Goal: Information Seeking & Learning: Learn about a topic

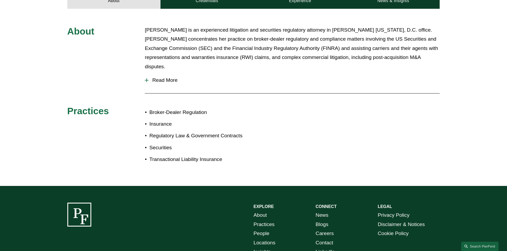
scroll to position [160, 0]
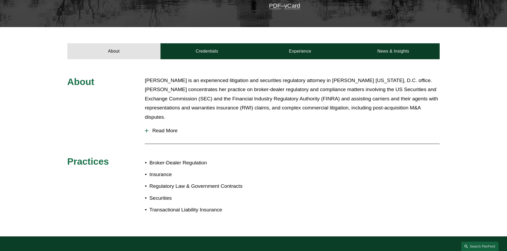
click at [156, 124] on button "Read More" at bounding box center [292, 131] width 295 height 14
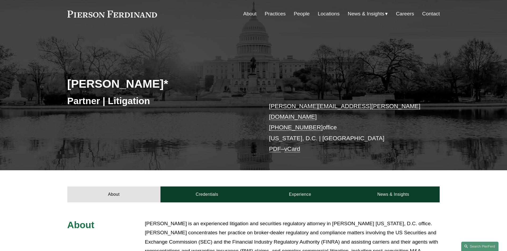
scroll to position [0, 0]
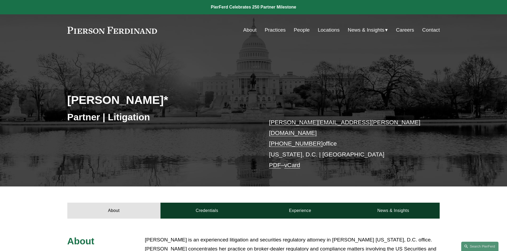
click at [144, 99] on h2 "Emily Goebel*" at bounding box center [160, 100] width 186 height 14
drag, startPoint x: 144, startPoint y: 99, endPoint x: 141, endPoint y: 99, distance: 3.2
click at [141, 99] on h2 "Emily Goebel*" at bounding box center [160, 100] width 186 height 14
click at [147, 94] on h2 "Emily Goebel*" at bounding box center [160, 100] width 186 height 14
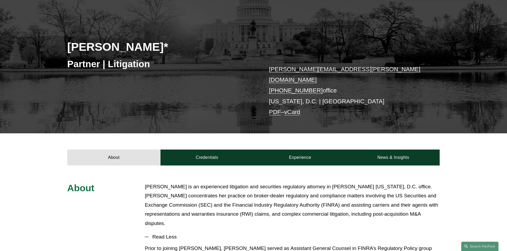
scroll to position [80, 0]
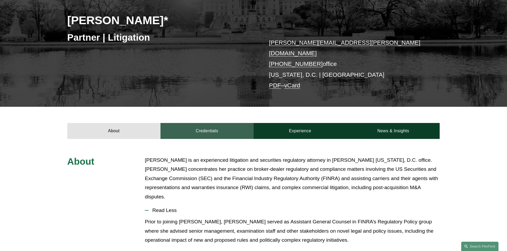
click at [169, 126] on link "Credentials" at bounding box center [206, 131] width 93 height 16
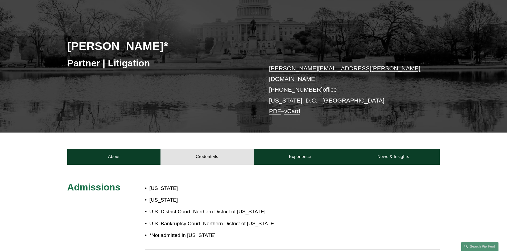
scroll to position [53, 0]
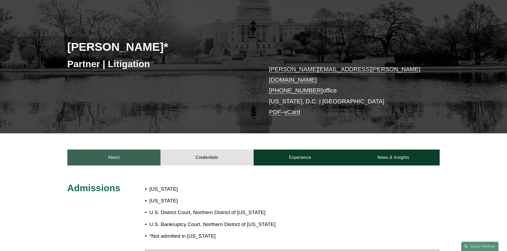
click at [110, 150] on link "About" at bounding box center [113, 158] width 93 height 16
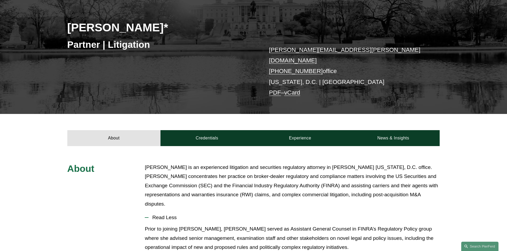
scroll to position [0, 0]
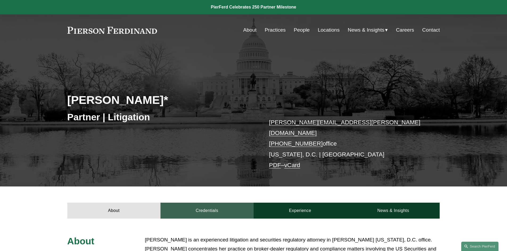
click at [209, 208] on link "Credentials" at bounding box center [206, 211] width 93 height 16
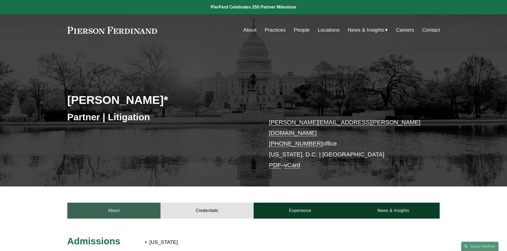
click at [113, 208] on link "About" at bounding box center [113, 211] width 93 height 16
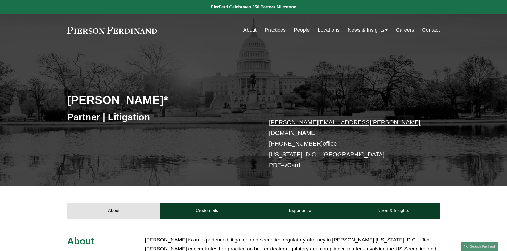
click at [76, 104] on h2 "Emily Goebel*" at bounding box center [160, 100] width 186 height 14
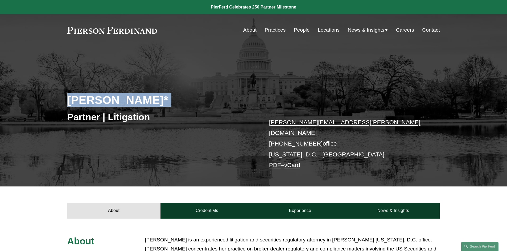
drag, startPoint x: 76, startPoint y: 104, endPoint x: 143, endPoint y: 103, distance: 67.0
click at [143, 103] on h2 "Emily Goebel*" at bounding box center [160, 100] width 186 height 14
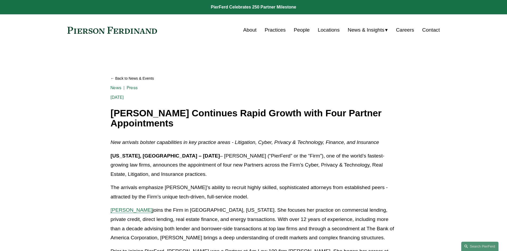
click at [143, 34] on div "About Practices People Locations News & Insights News" at bounding box center [253, 30] width 372 height 10
click at [139, 35] on div "About Practices People Locations News & Insights News" at bounding box center [253, 30] width 372 height 10
click at [248, 28] on link "About" at bounding box center [249, 30] width 13 height 10
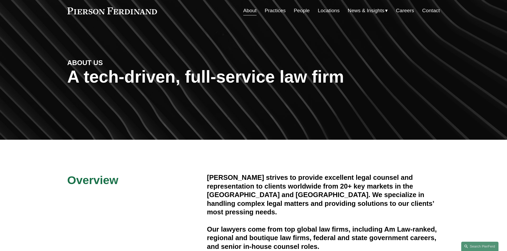
scroll to position [53, 0]
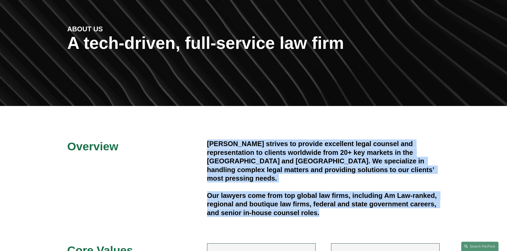
drag, startPoint x: 206, startPoint y: 145, endPoint x: 328, endPoint y: 201, distance: 134.9
drag, startPoint x: 207, startPoint y: 143, endPoint x: 326, endPoint y: 204, distance: 134.1
click at [326, 204] on div "Pierson Ferdinand strives to provide excellent legal counsel and representation…" at bounding box center [323, 179] width 233 height 78
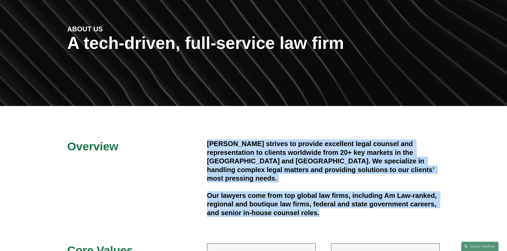
click at [327, 206] on h4 "Our lawyers come from top global law firms, including Am Law-ranked, regional a…" at bounding box center [323, 204] width 233 height 26
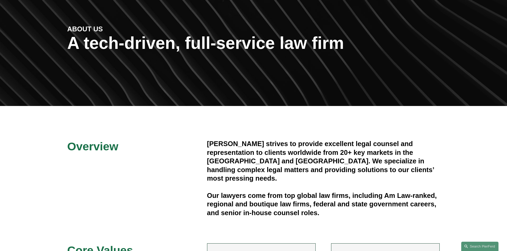
click at [320, 198] on h4 "Our lawyers come from top global law firms, including Am Law-ranked, regional a…" at bounding box center [323, 204] width 233 height 26
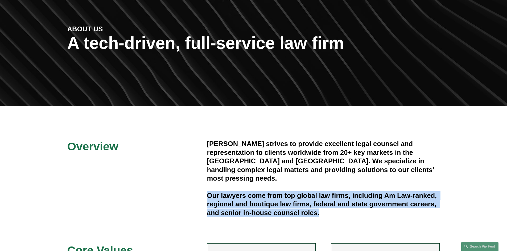
drag, startPoint x: 321, startPoint y: 206, endPoint x: 198, endPoint y: 182, distance: 125.8
drag, startPoint x: 198, startPoint y: 182, endPoint x: 324, endPoint y: 233, distance: 136.0
